Goal: Find specific page/section: Find specific page/section

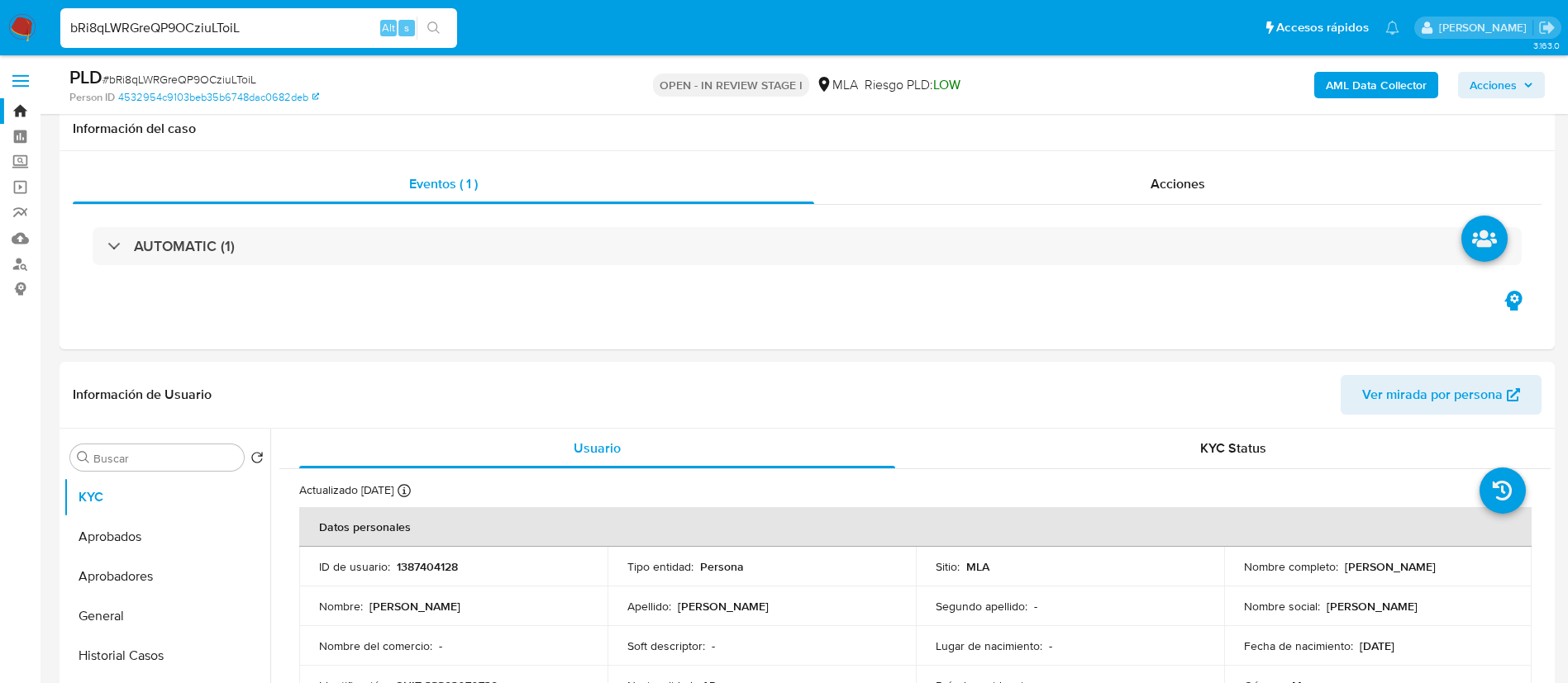
select select "10"
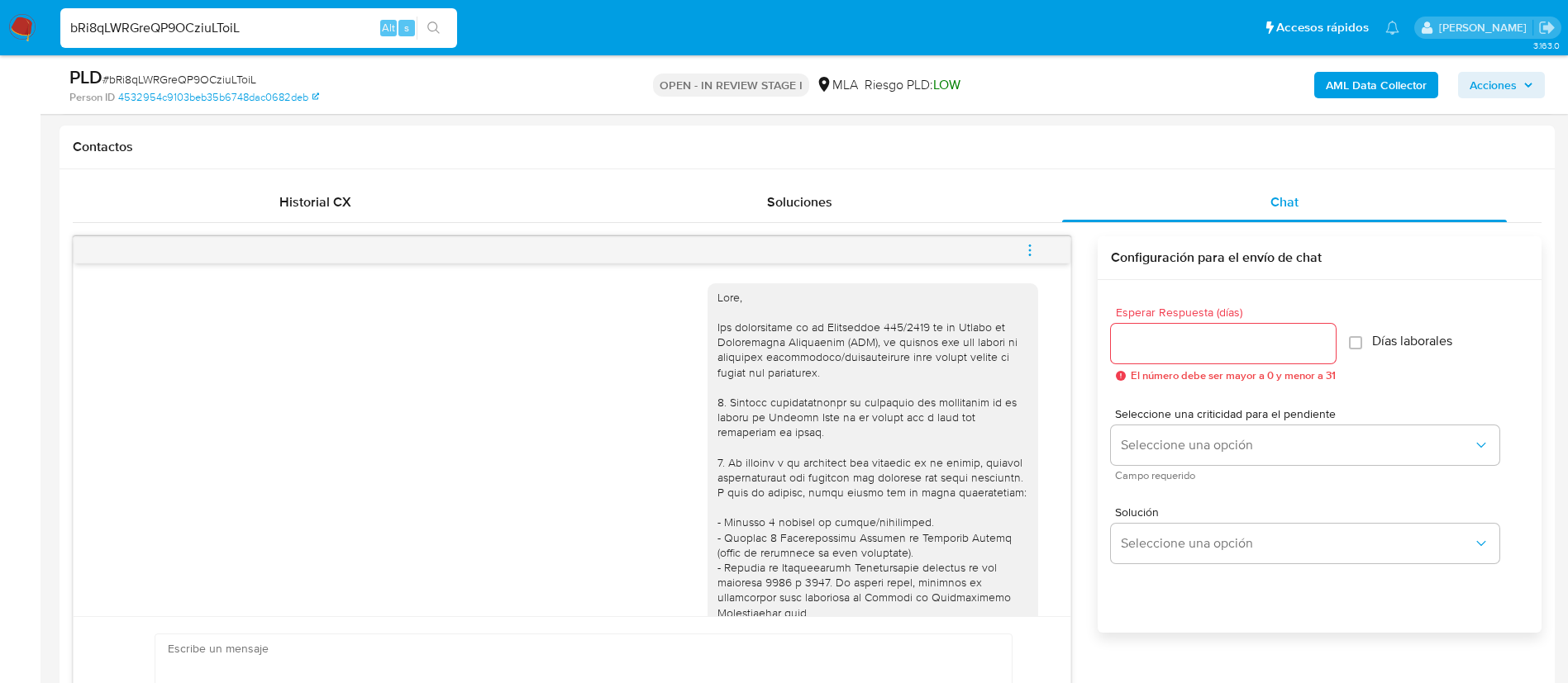
scroll to position [2386, 0]
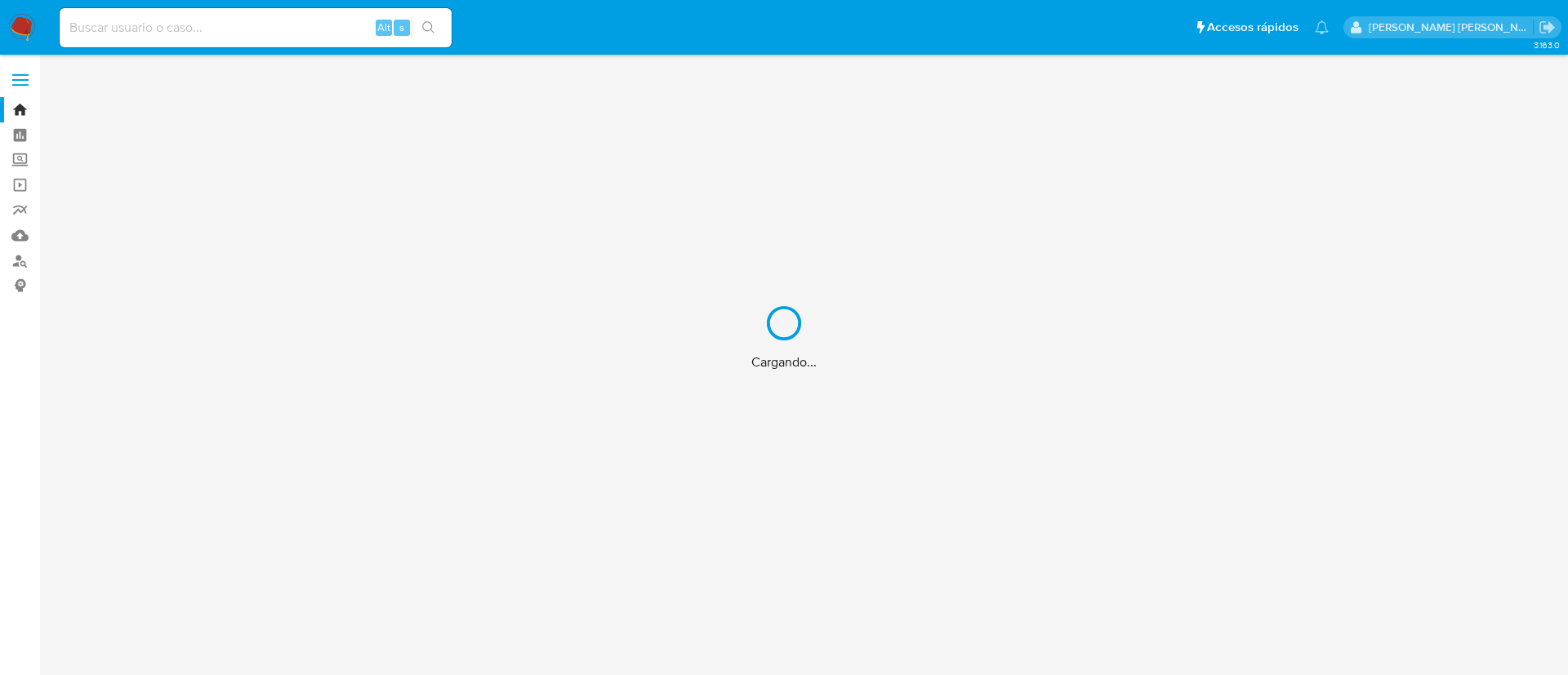
click at [243, 30] on div "Cargando..." at bounding box center [784, 337] width 1568 height 675
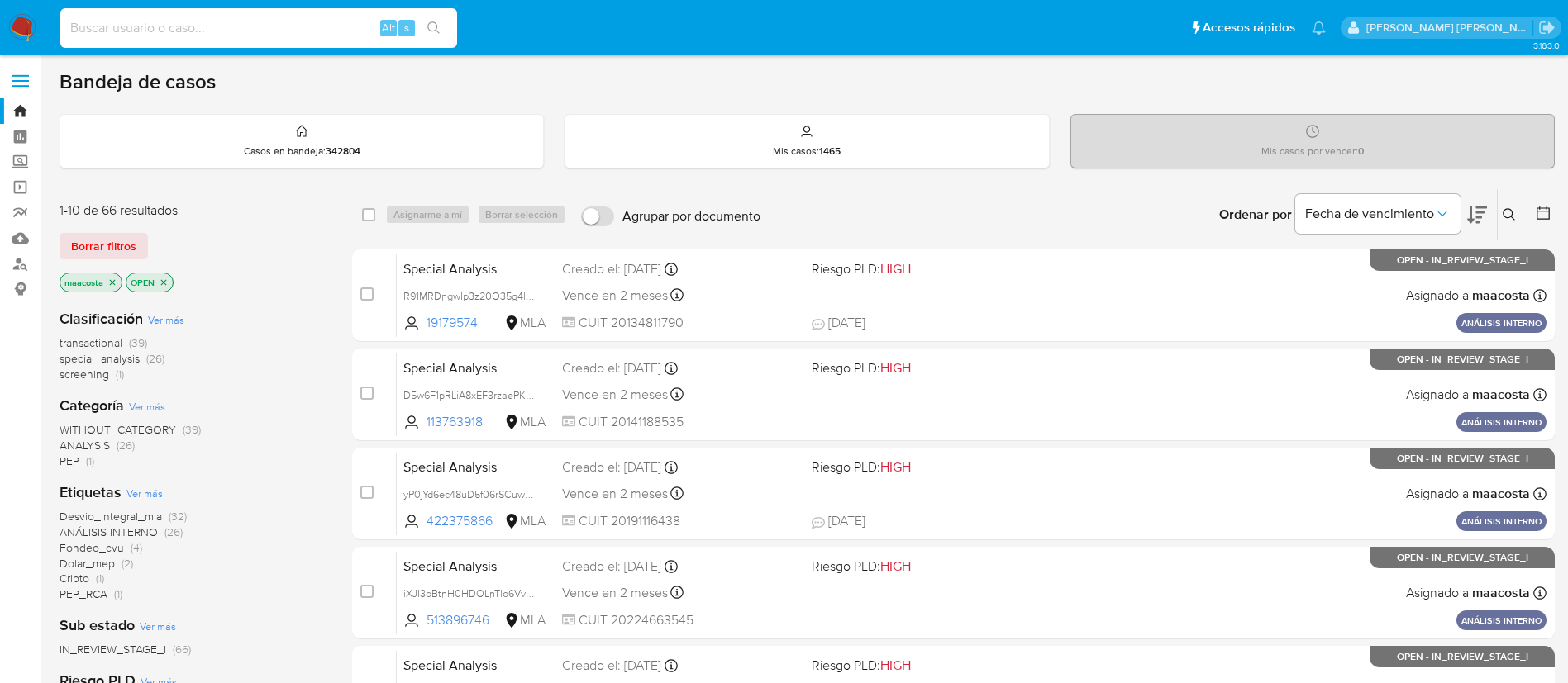
click at [183, 28] on input at bounding box center [258, 28] width 397 height 22
paste input "C9mnQUYTvecPCQleSIoUUqAr"
type input "C9mnQUYTvecPCQleSIoUUqAr"
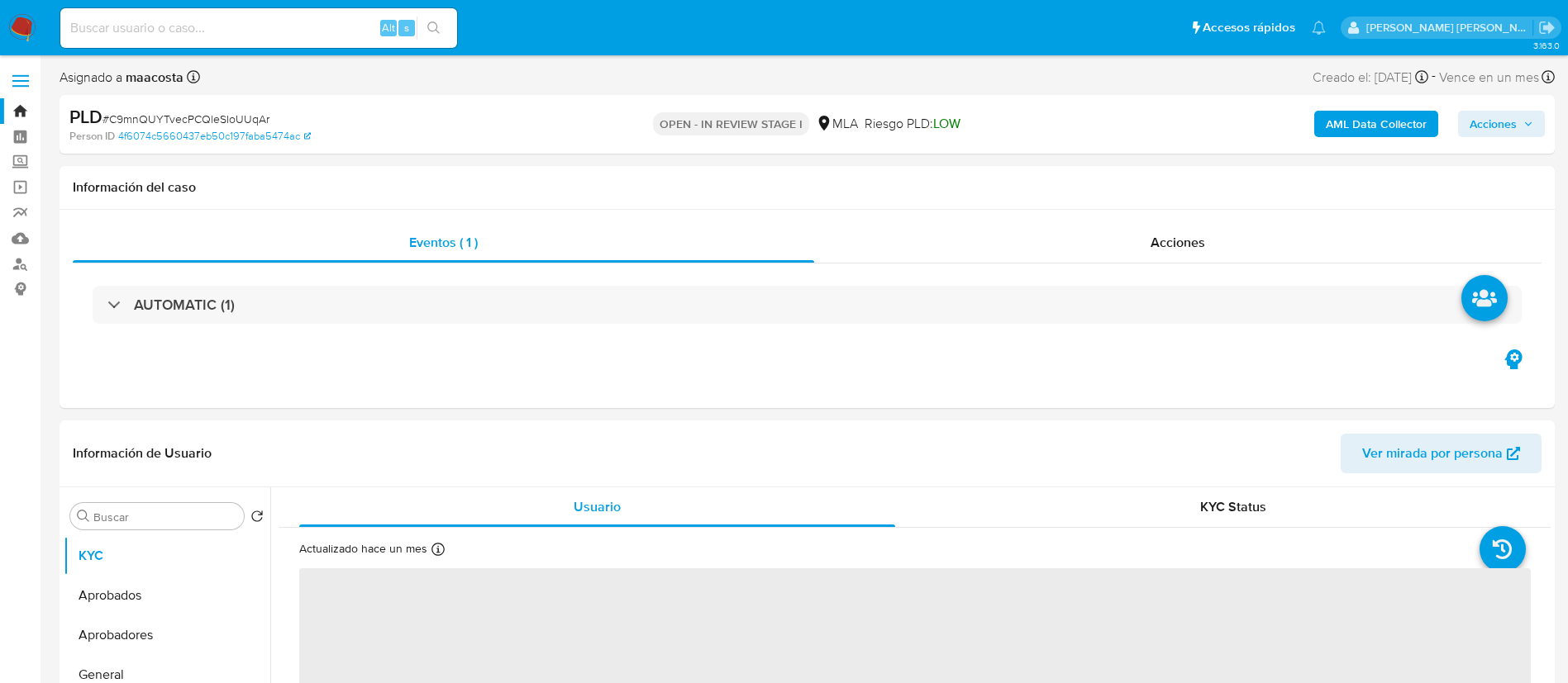
select select "10"
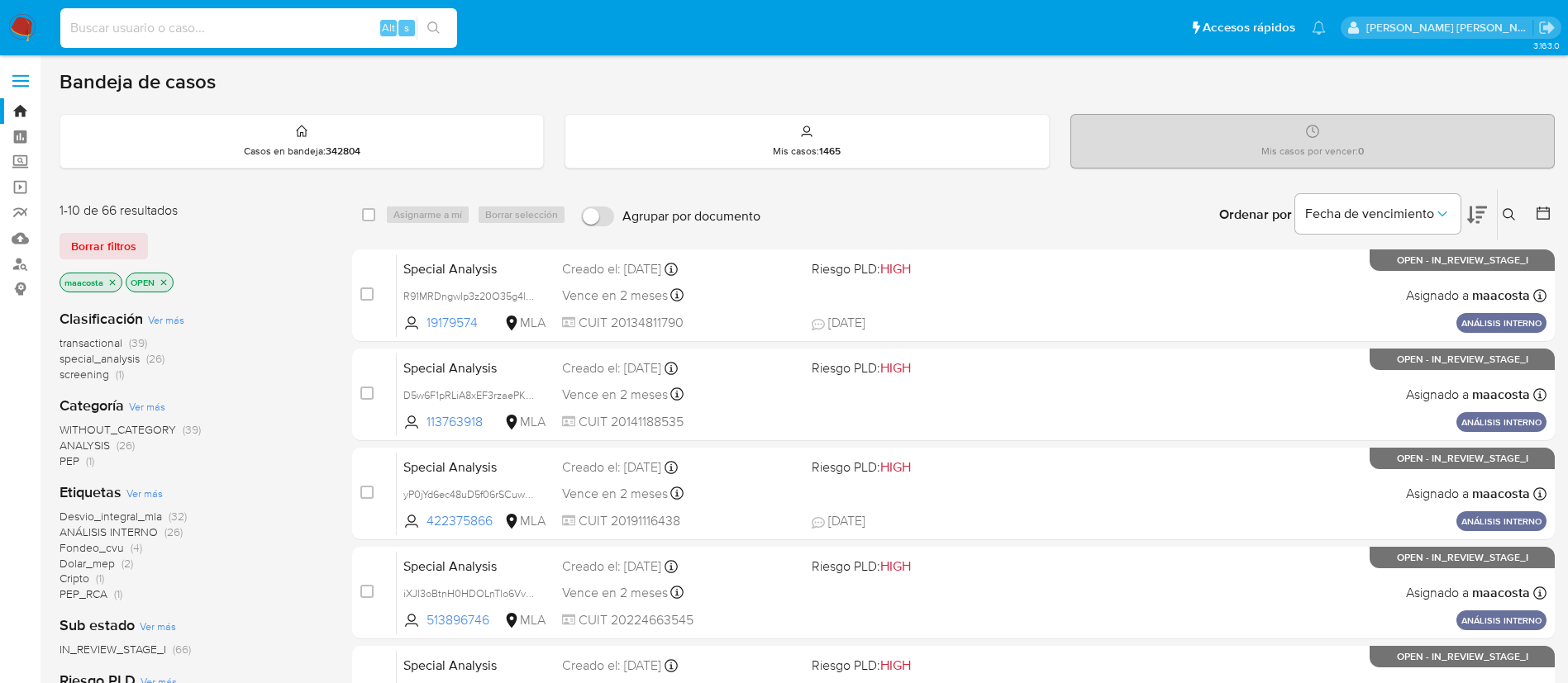
click at [211, 29] on input at bounding box center [258, 28] width 397 height 22
paste input "bRi8qLWRGreQP9OCziuLToiL"
type input "bRi8qLWRGreQP9OCziuLToiL"
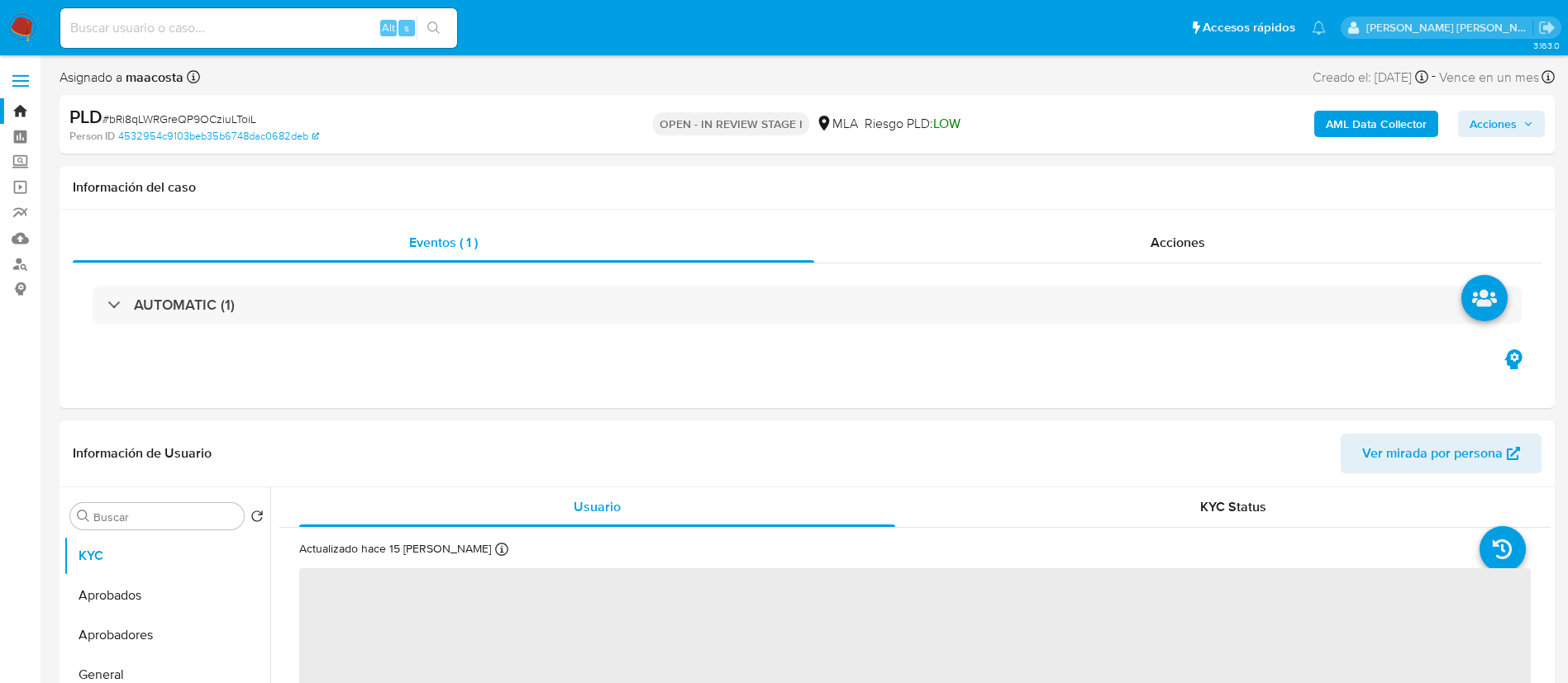
select select "10"
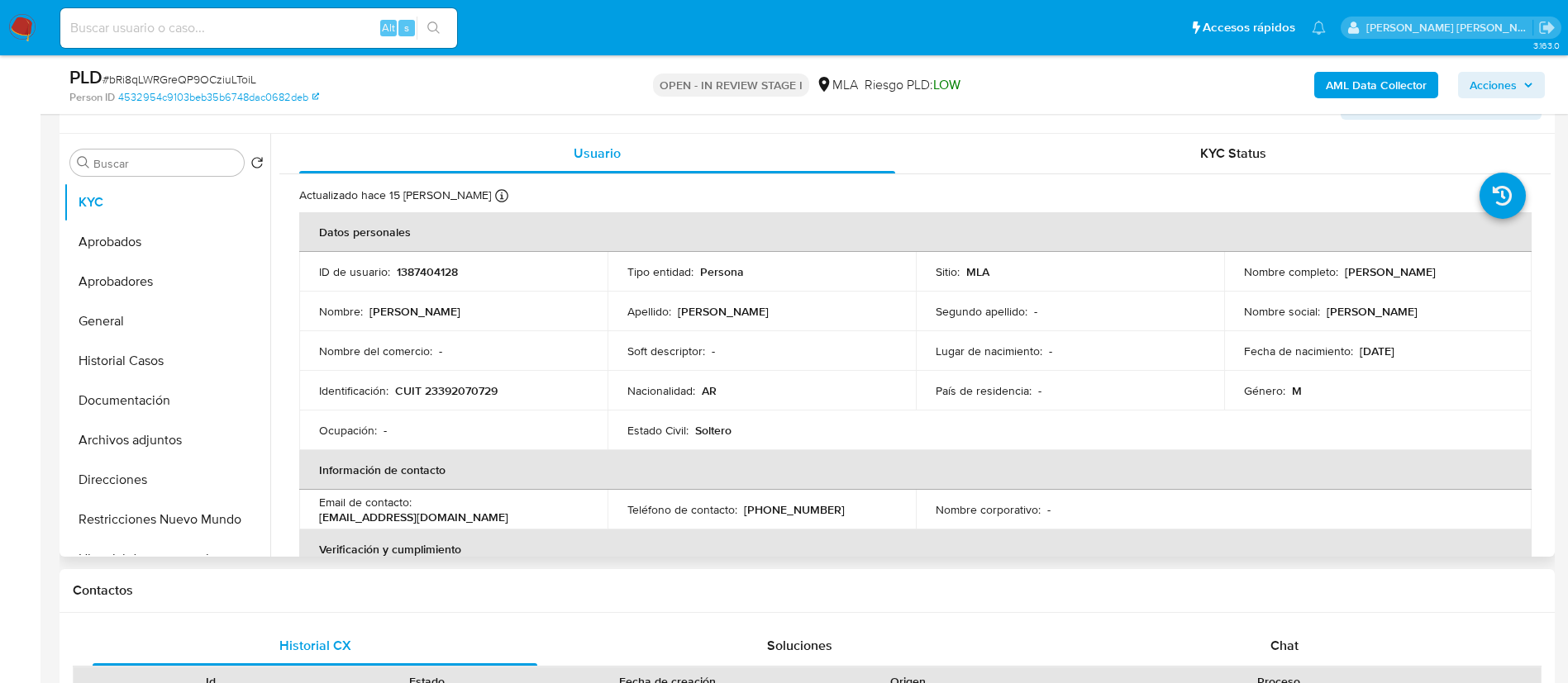
scroll to position [300, 0]
